Goal: Find specific page/section

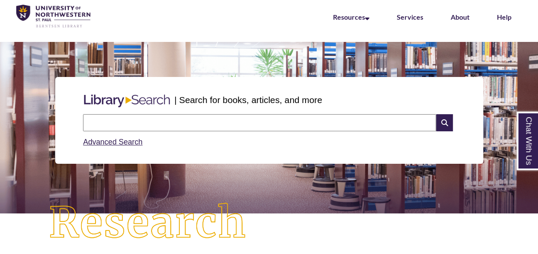
click at [259, 124] on input "text" at bounding box center [259, 122] width 353 height 17
type input "**********"
click at [105, 143] on link "Advanced Search" at bounding box center [113, 142] width 60 height 9
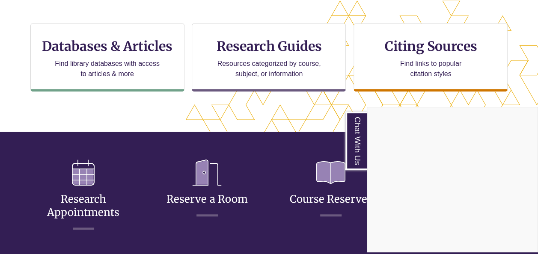
scroll to position [291, 0]
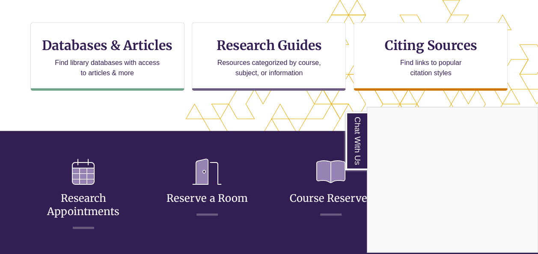
click at [138, 65] on div "Chat With Us" at bounding box center [269, 127] width 538 height 254
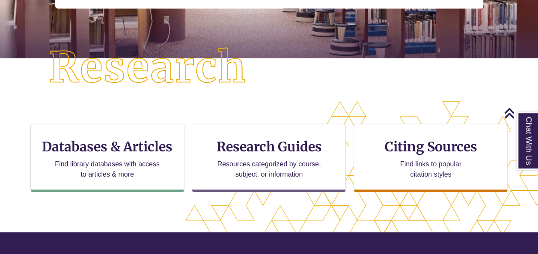
scroll to position [188, 0]
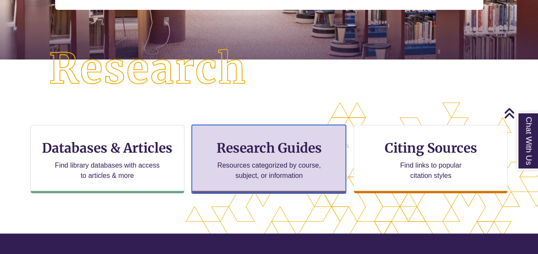
click at [281, 138] on div "Research Guides Resources categorized by course, subject, or information" at bounding box center [269, 159] width 154 height 68
